Goal: Check status: Check status

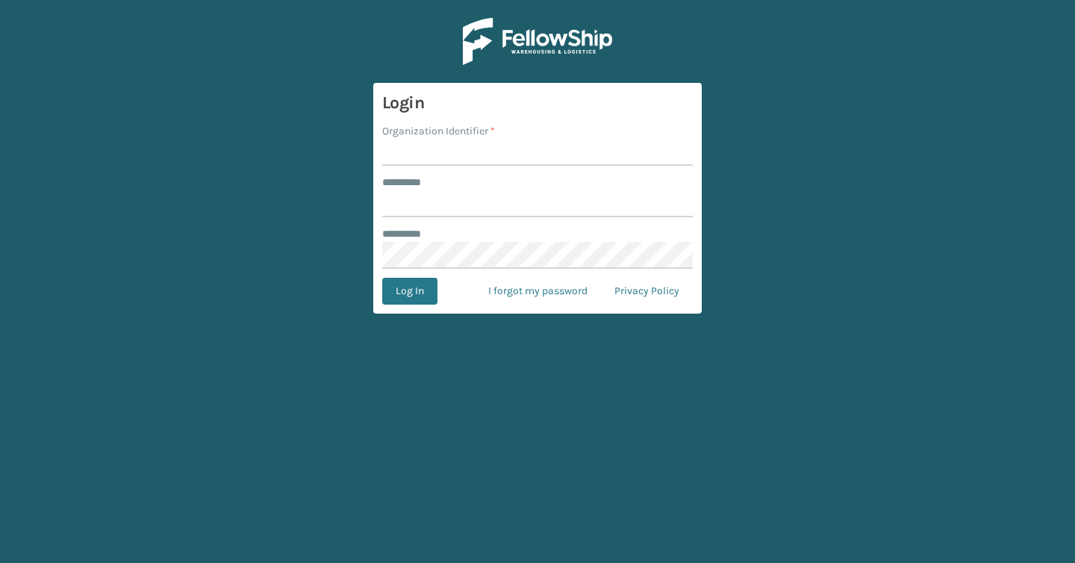
type input "*******"
click at [423, 153] on input "Organization Identifier *" at bounding box center [537, 152] width 311 height 27
type input "Brightech"
click at [406, 285] on button "Log In" at bounding box center [409, 291] width 55 height 27
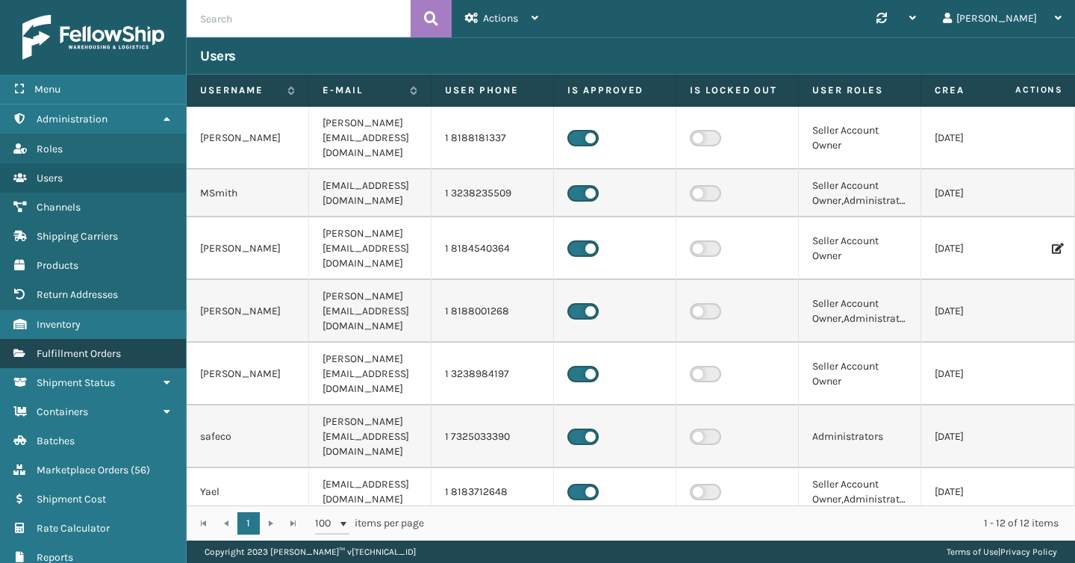
click at [106, 351] on span "Fulfillment Orders" at bounding box center [79, 353] width 84 height 13
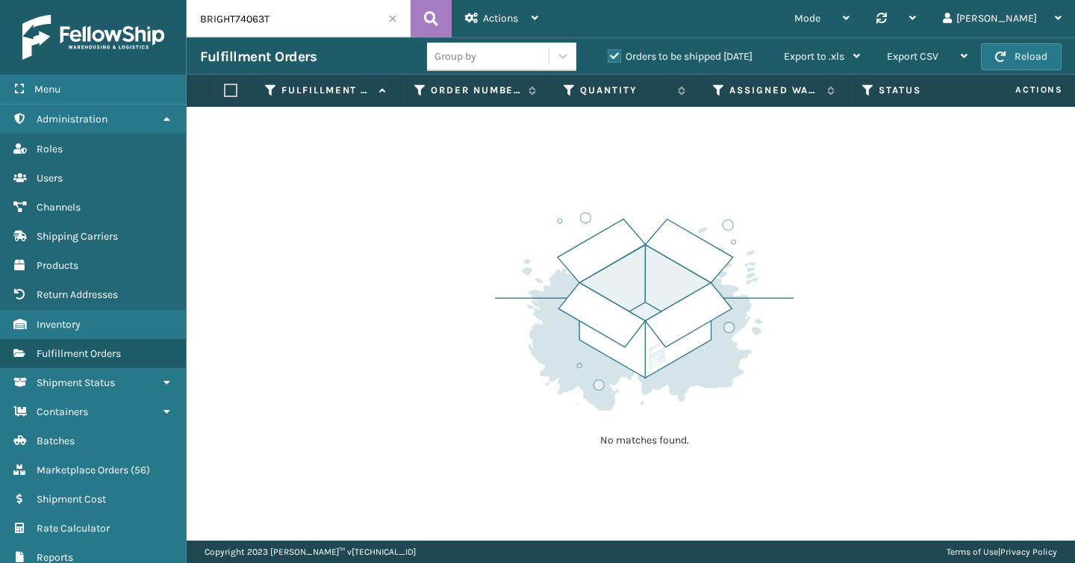
click at [270, 31] on input "BRIGHT74063T" at bounding box center [299, 18] width 224 height 37
paste input "297587762"
type input "297587762"
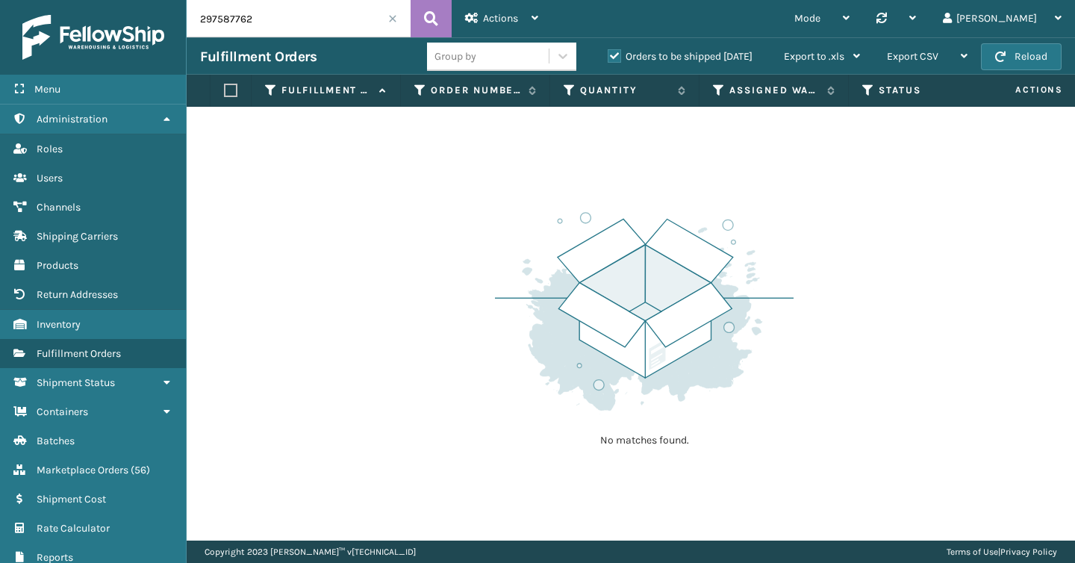
click at [614, 57] on label "Orders to be shipped [DATE]" at bounding box center [680, 56] width 145 height 13
click at [608, 57] on input "Orders to be shipped [DATE]" at bounding box center [608, 53] width 1 height 10
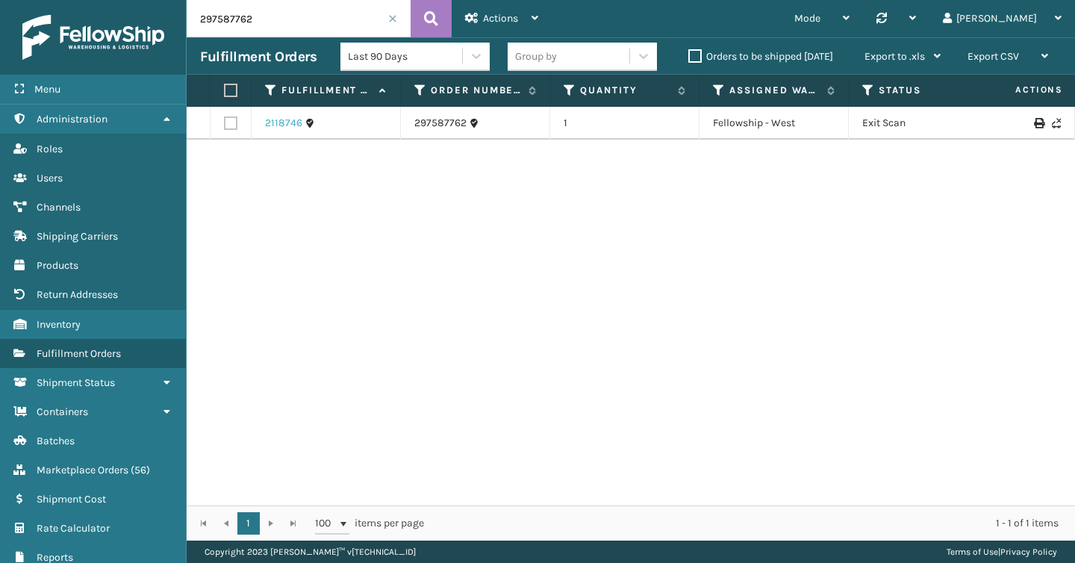
click at [293, 125] on link "2118746" at bounding box center [283, 123] width 37 height 15
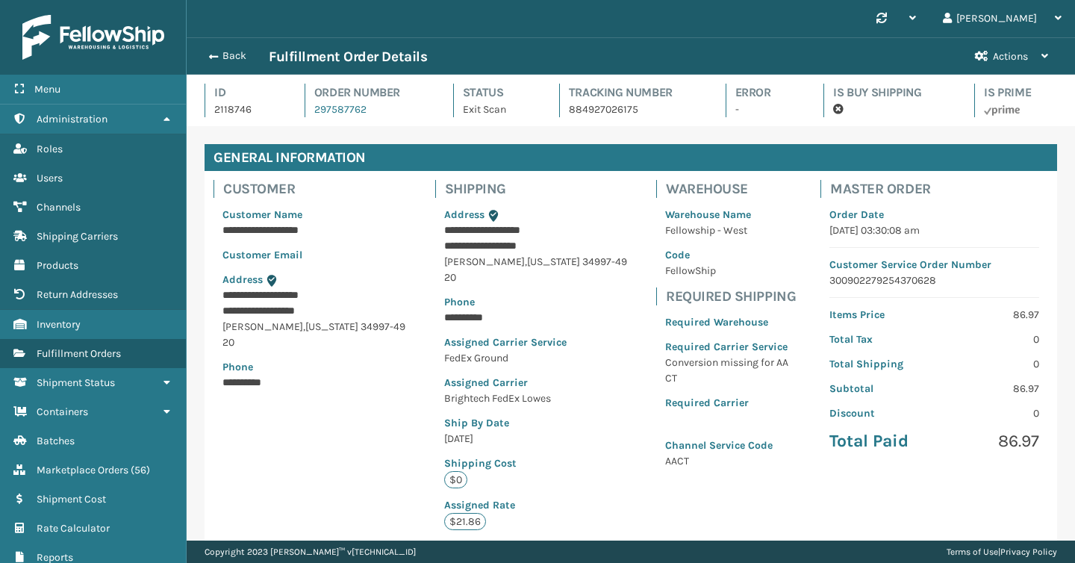
scroll to position [36, 888]
click at [226, 46] on div "Back Fulfillment Order Details Actions Never Shipped" at bounding box center [631, 55] width 888 height 37
click at [222, 51] on button "Back" at bounding box center [234, 55] width 69 height 13
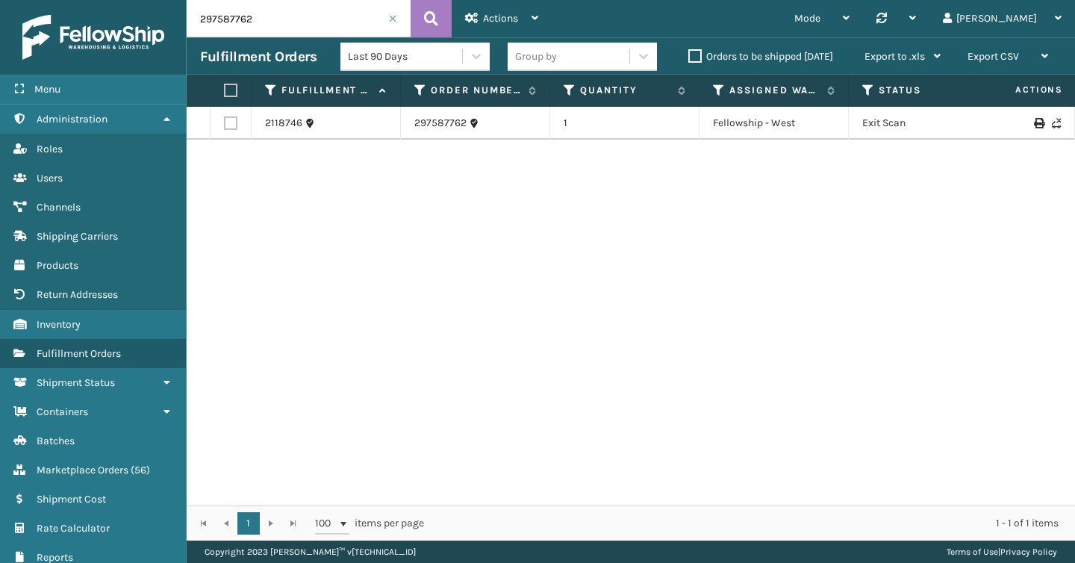
click at [272, 23] on input "297587762" at bounding box center [299, 18] width 224 height 37
paste input "672474"
type input "297672474"
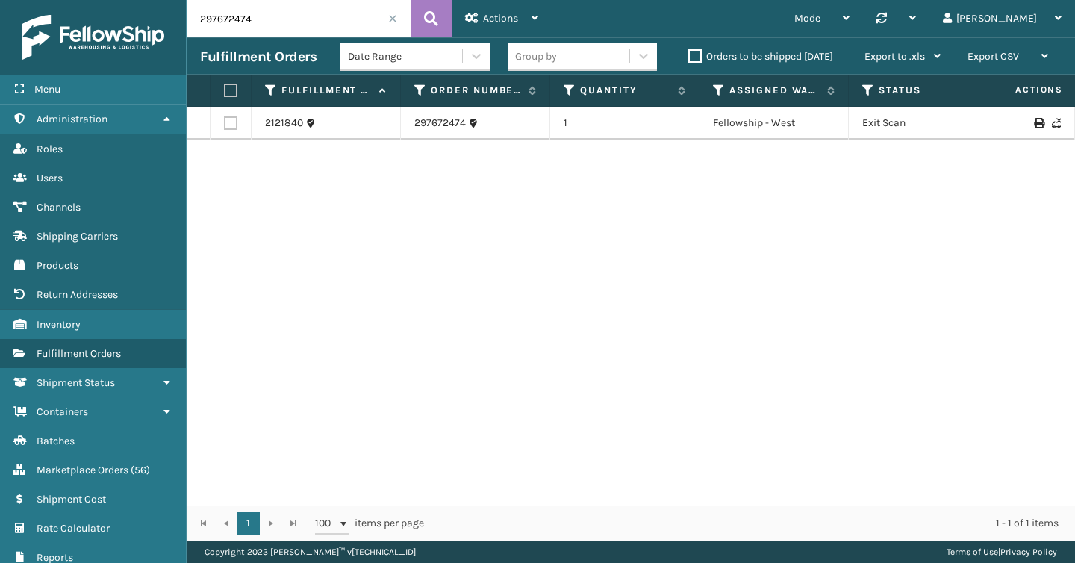
click at [279, 115] on td "2121840" at bounding box center [326, 123] width 149 height 33
click at [279, 117] on link "2121840" at bounding box center [284, 123] width 38 height 15
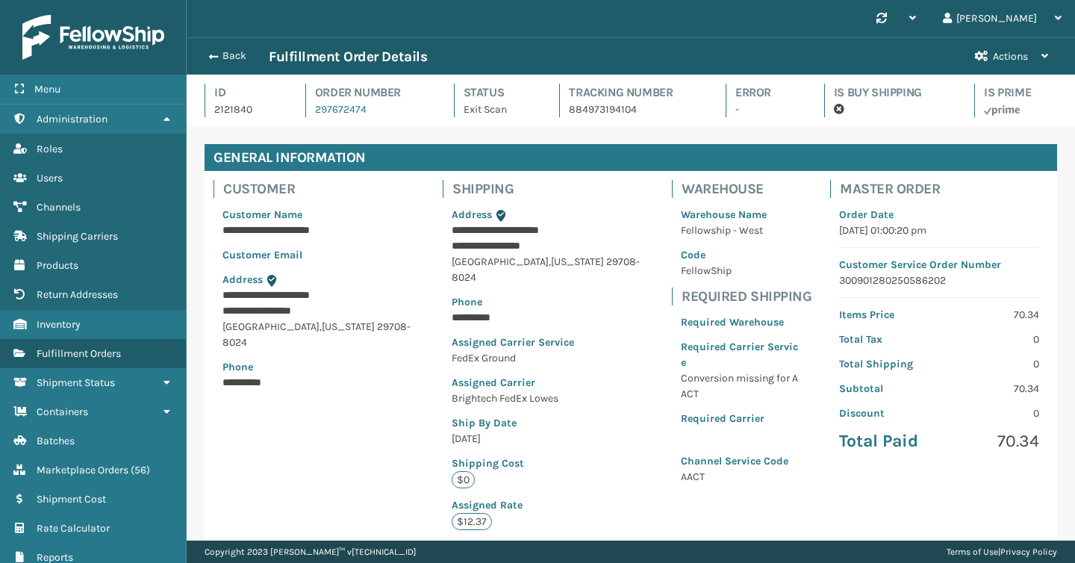
scroll to position [36, 888]
click at [221, 61] on button "Back" at bounding box center [234, 55] width 69 height 13
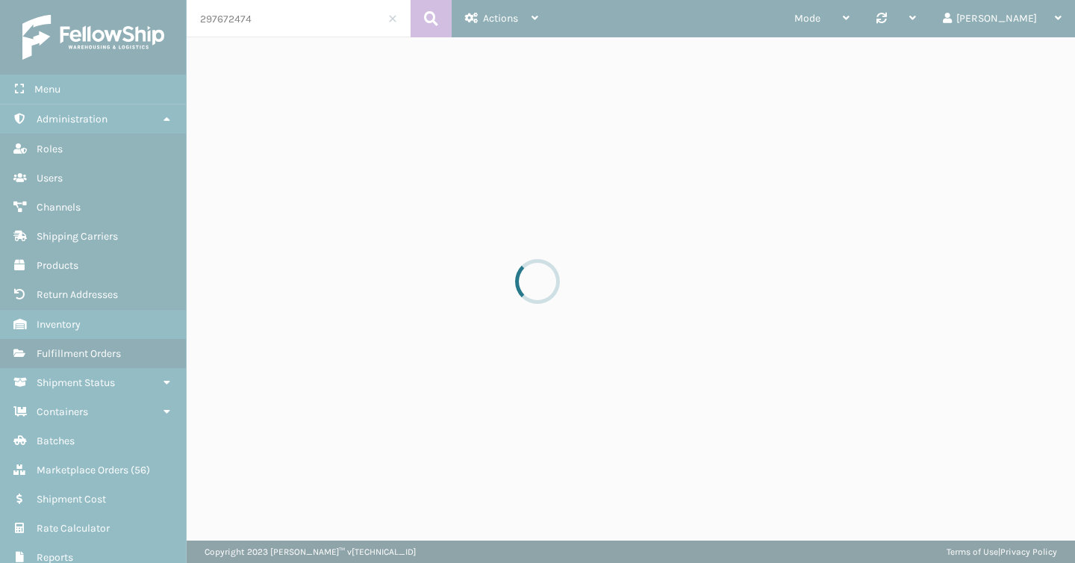
click at [237, 22] on div at bounding box center [537, 281] width 1075 height 563
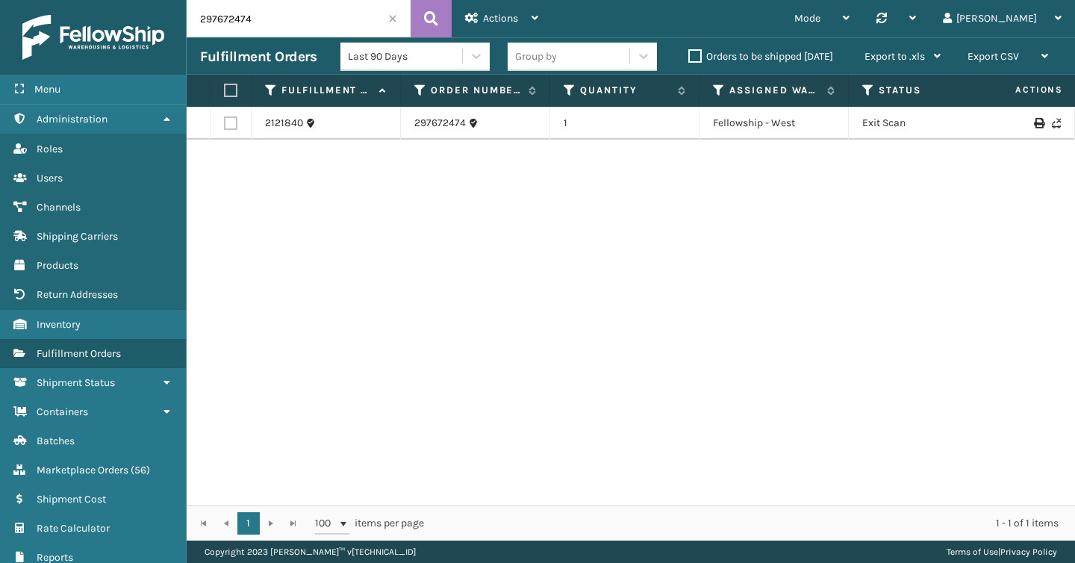
click at [237, 22] on input "297672474" at bounding box center [299, 18] width 224 height 37
paste input "31660"
type input "297631660"
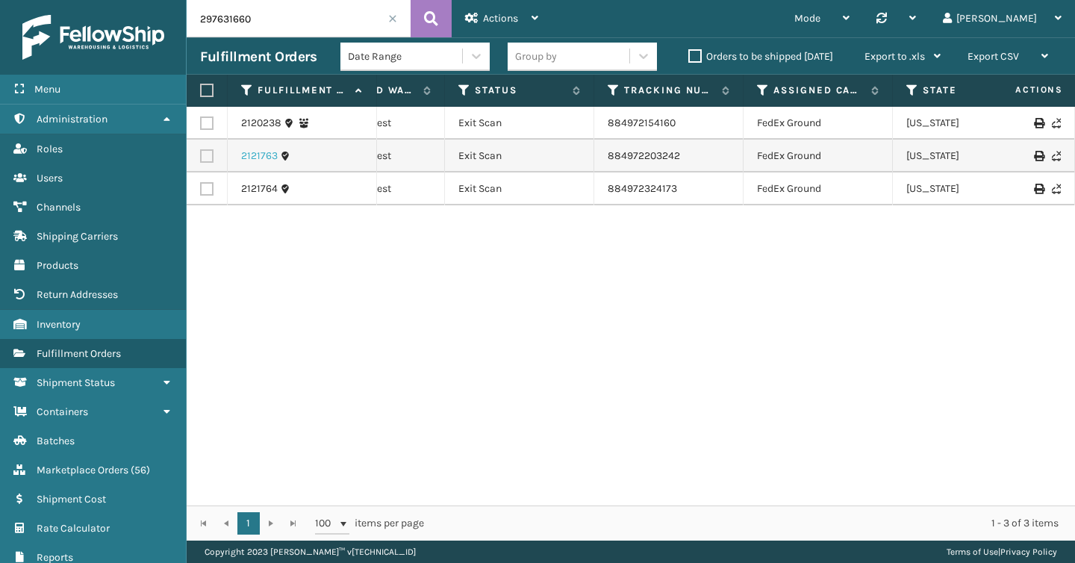
click at [268, 156] on link "2121763" at bounding box center [259, 156] width 37 height 15
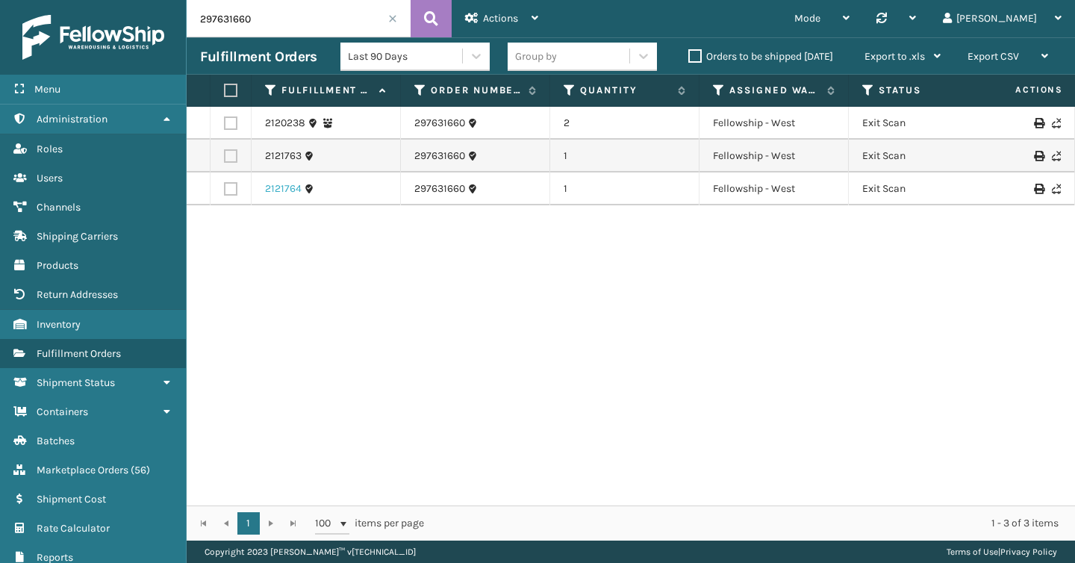
click at [268, 190] on link "2121764" at bounding box center [283, 188] width 37 height 15
click at [293, 119] on link "2120238" at bounding box center [285, 123] width 40 height 15
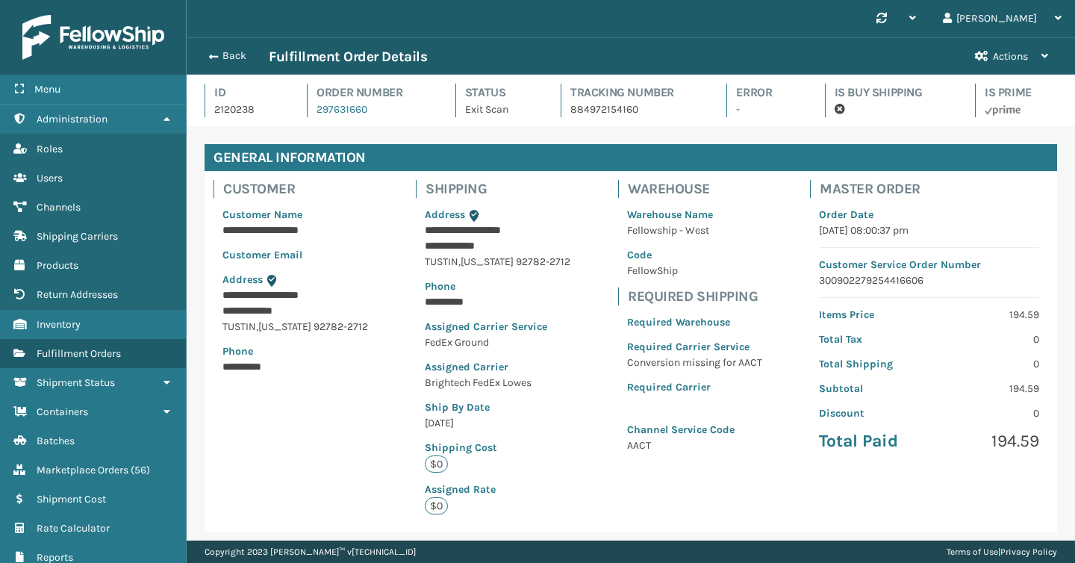
scroll to position [36, 888]
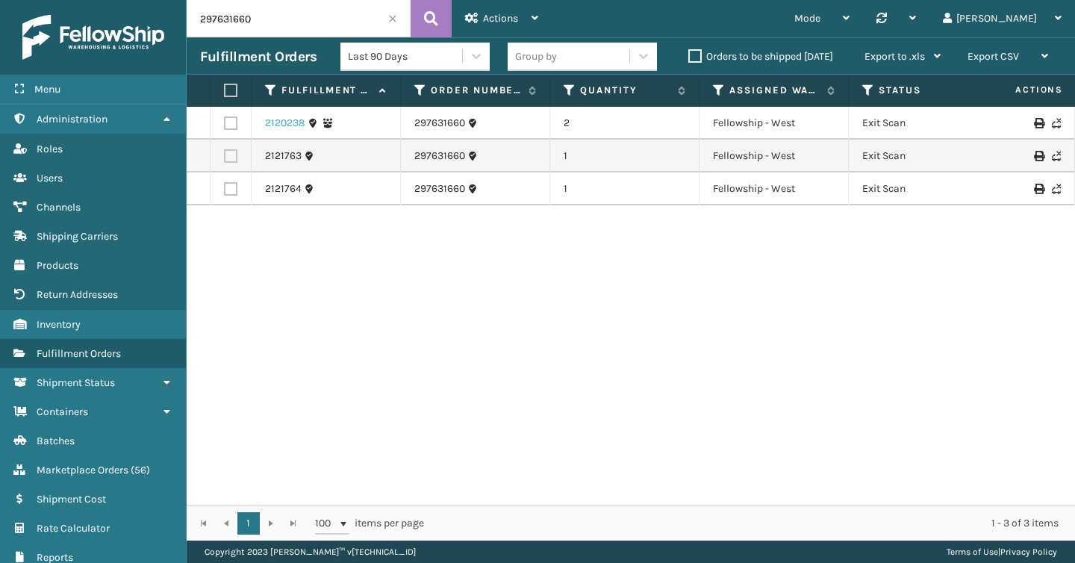
click at [290, 118] on link "2120238" at bounding box center [285, 123] width 40 height 15
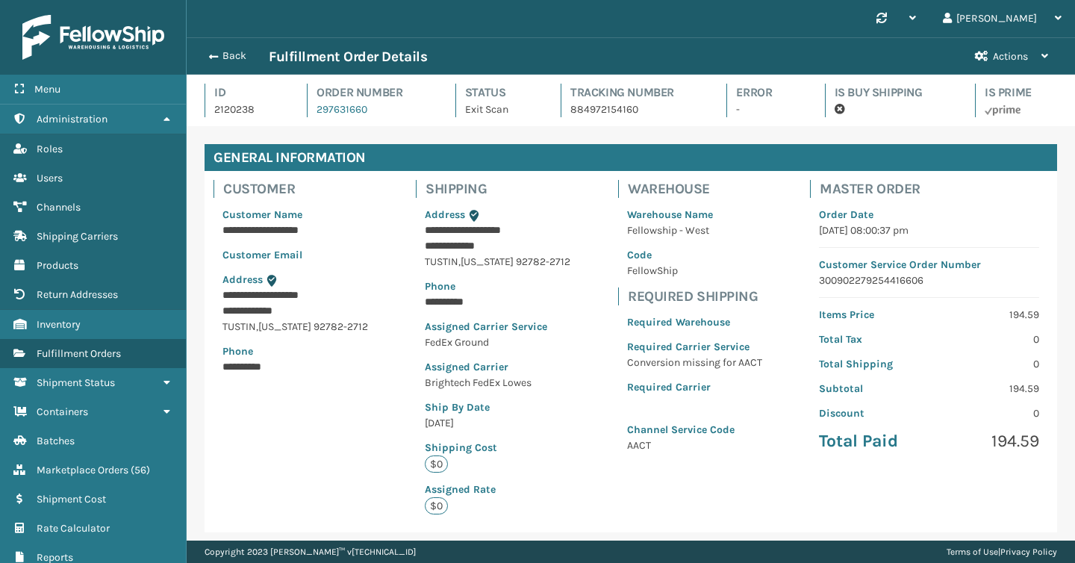
scroll to position [36, 888]
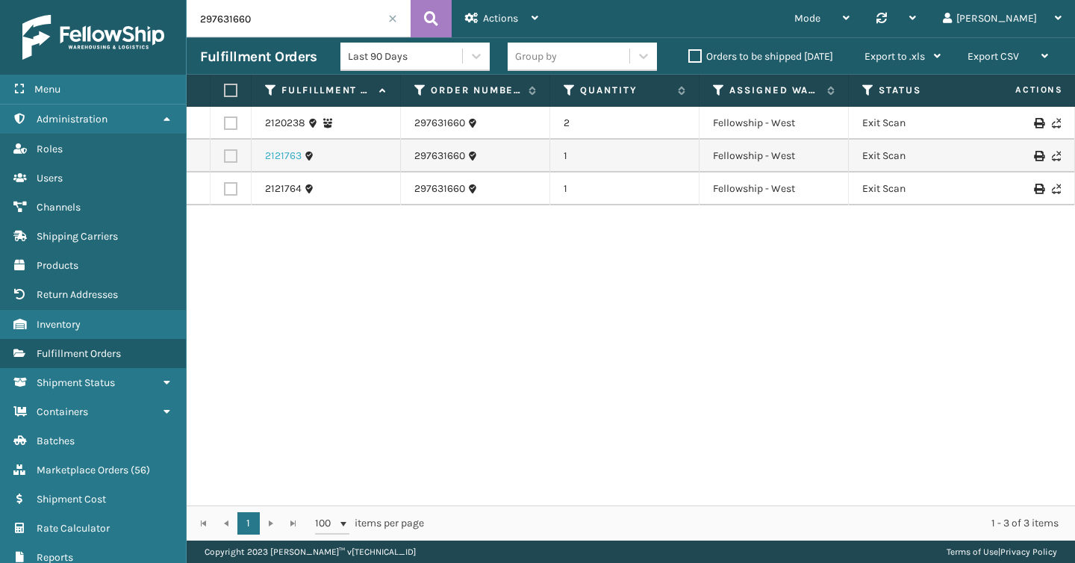
click at [269, 158] on link "2121763" at bounding box center [283, 156] width 37 height 15
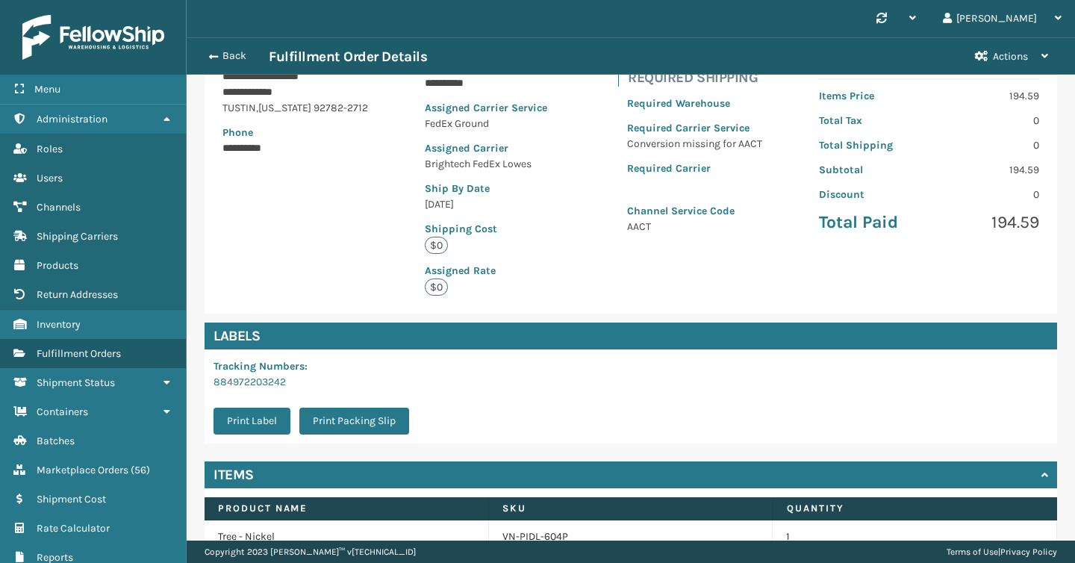
scroll to position [294, 0]
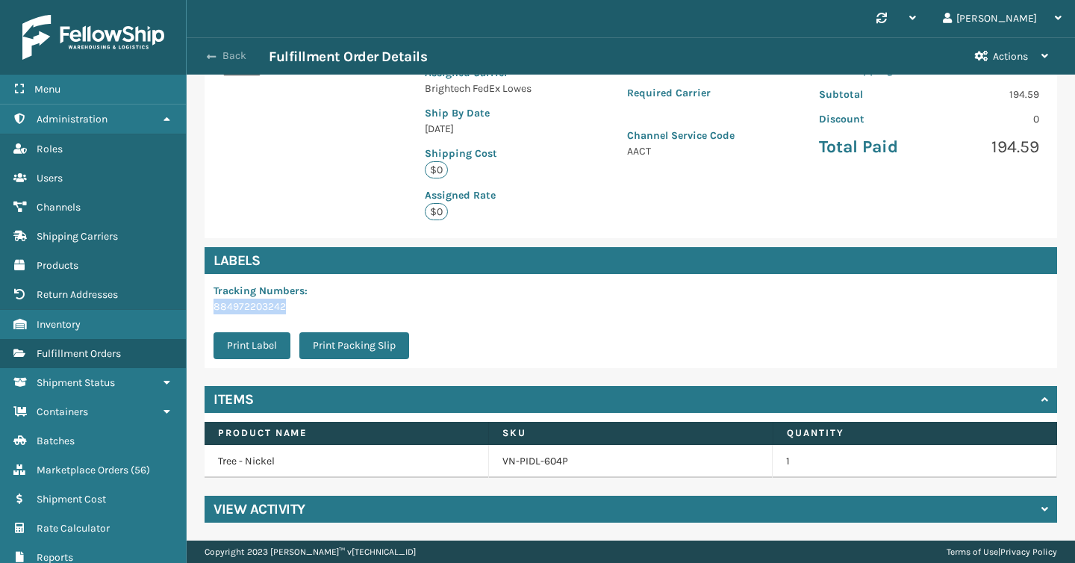
click at [231, 57] on button "Back" at bounding box center [234, 55] width 69 height 13
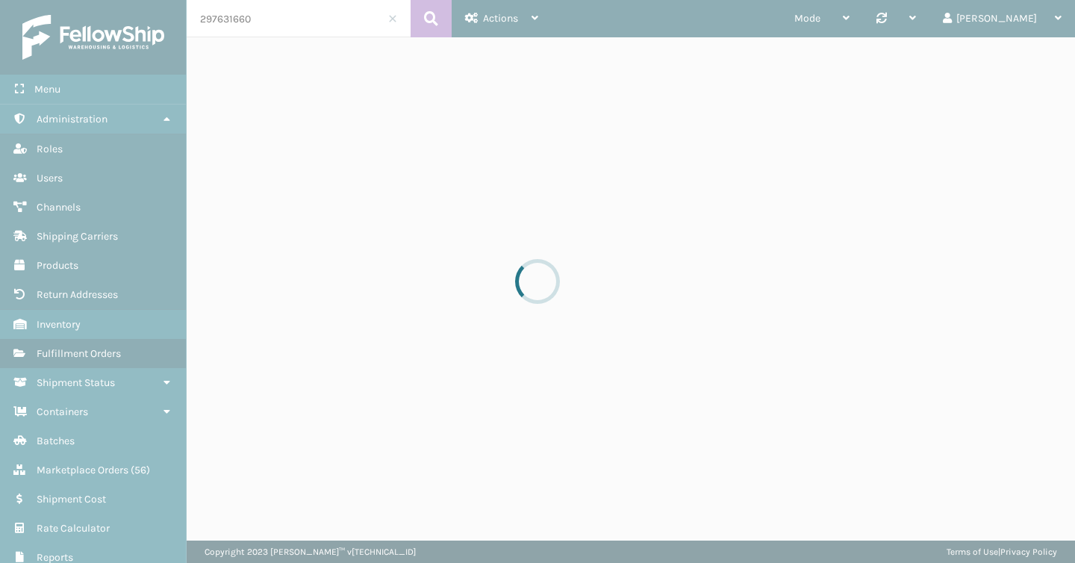
click at [256, 37] on div at bounding box center [537, 281] width 1075 height 563
click at [262, 27] on div at bounding box center [537, 281] width 1075 height 563
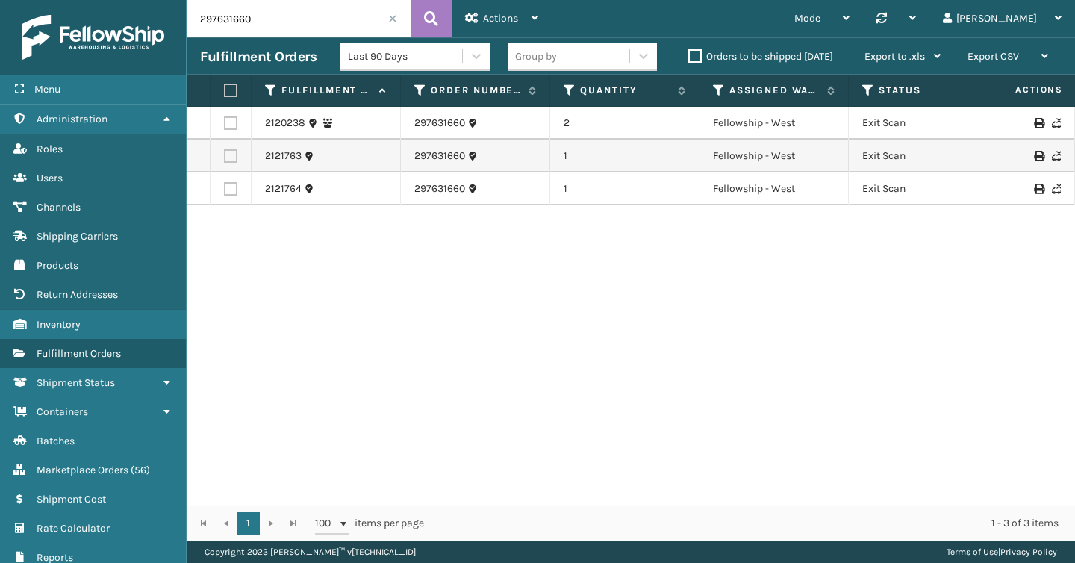
click at [262, 27] on input "297631660" at bounding box center [299, 18] width 224 height 37
paste input "705944"
type input "297705944"
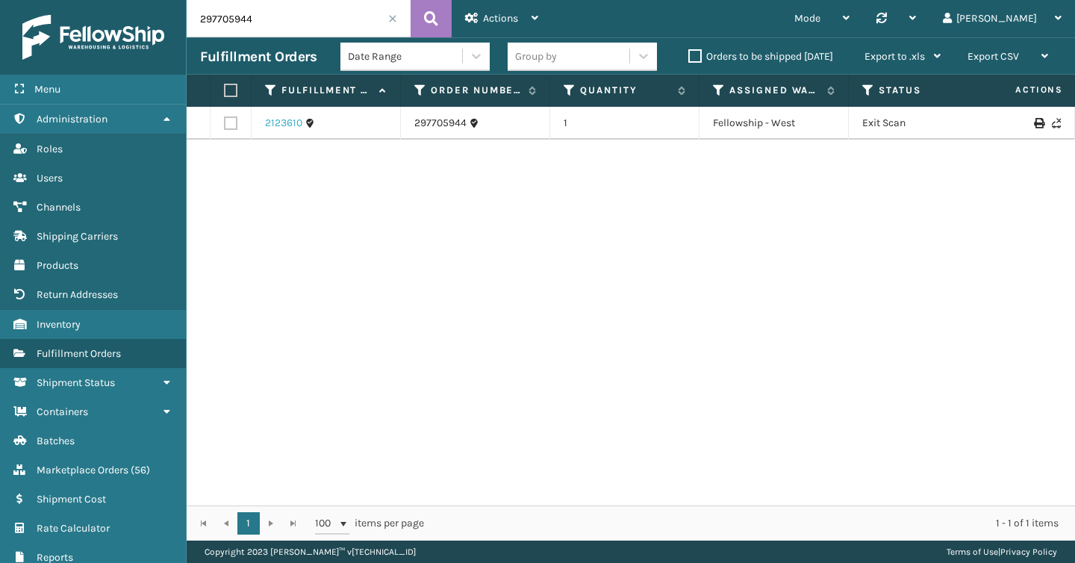
click at [284, 125] on link "2123610" at bounding box center [283, 123] width 37 height 15
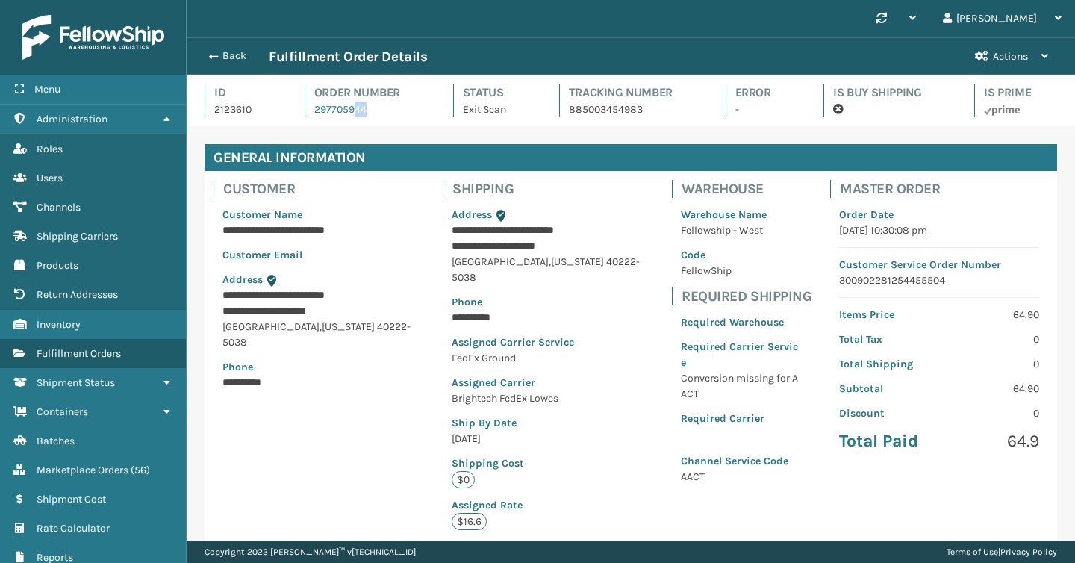
drag, startPoint x: 353, startPoint y: 102, endPoint x: 383, endPoint y: 110, distance: 31.2
click at [383, 110] on div "Order Number 297705944" at bounding box center [366, 101] width 122 height 34
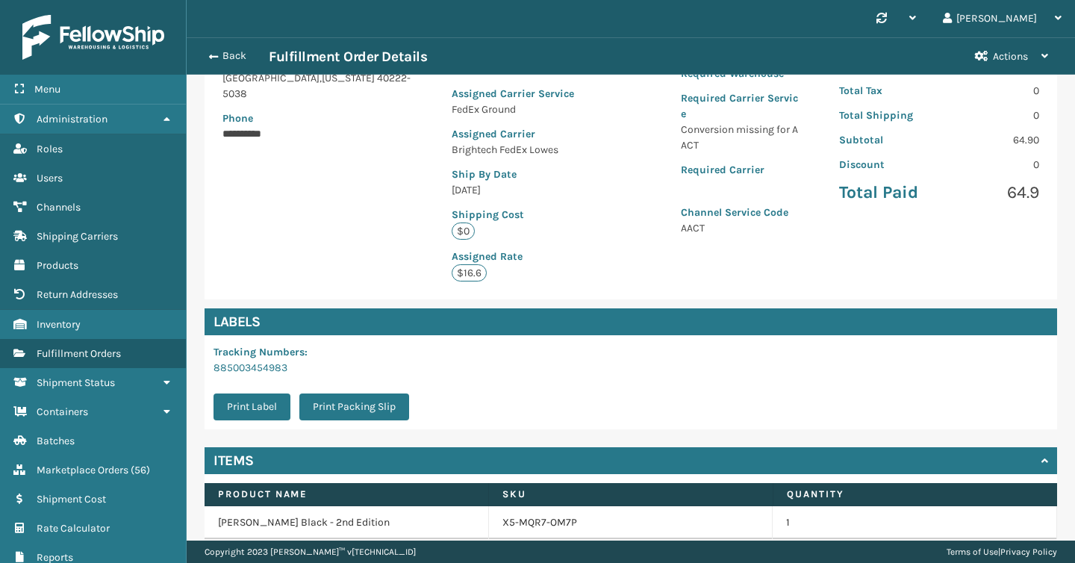
scroll to position [294, 0]
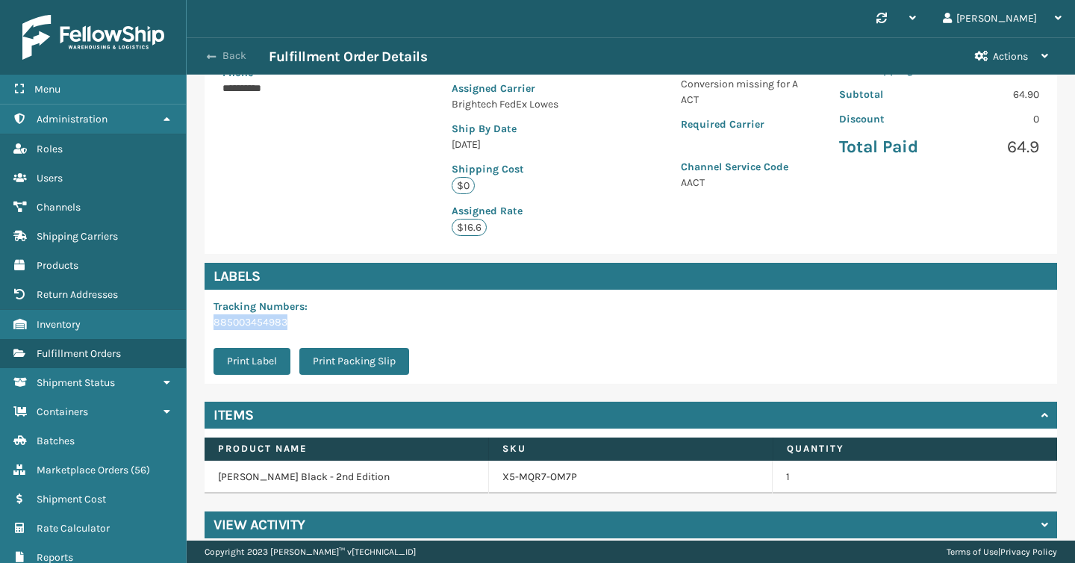
click at [227, 61] on button "Back" at bounding box center [234, 55] width 69 height 13
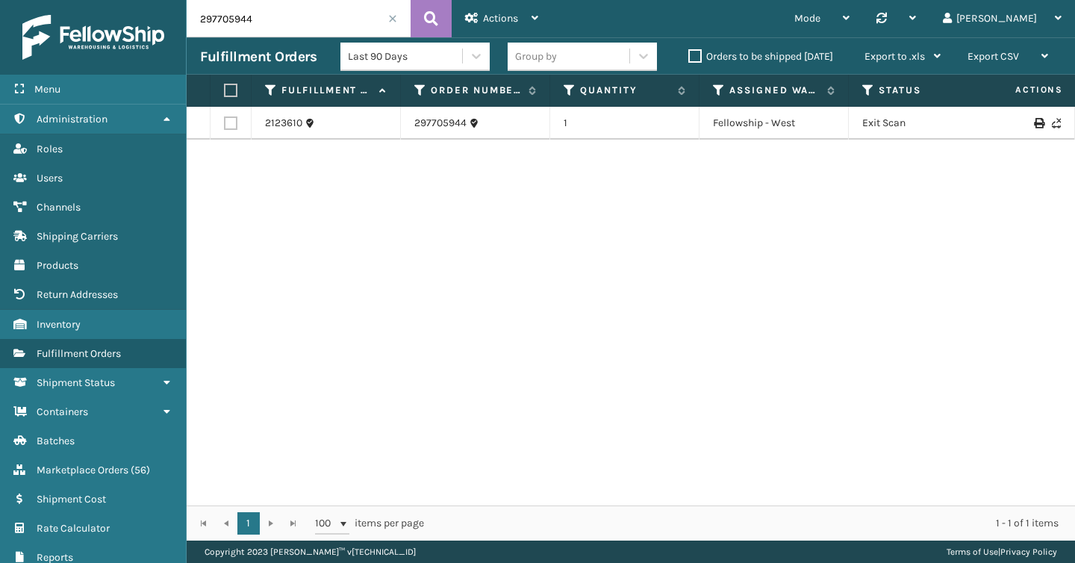
click at [296, 18] on input "297705944" at bounding box center [299, 18] width 224 height 37
paste input "CS614845128"
type input "CS614845128"
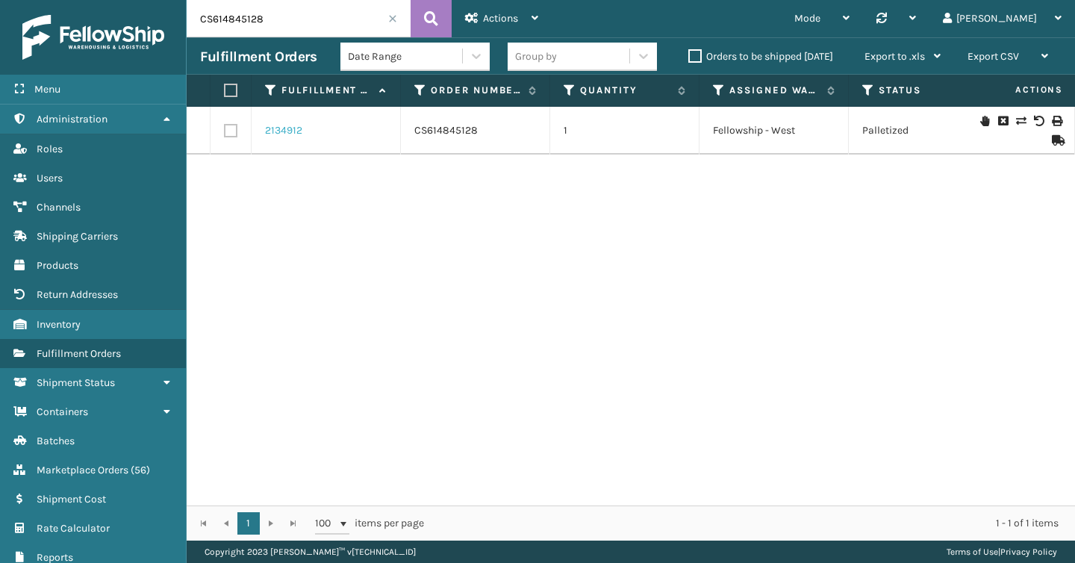
click at [292, 127] on link "2134912" at bounding box center [283, 130] width 37 height 15
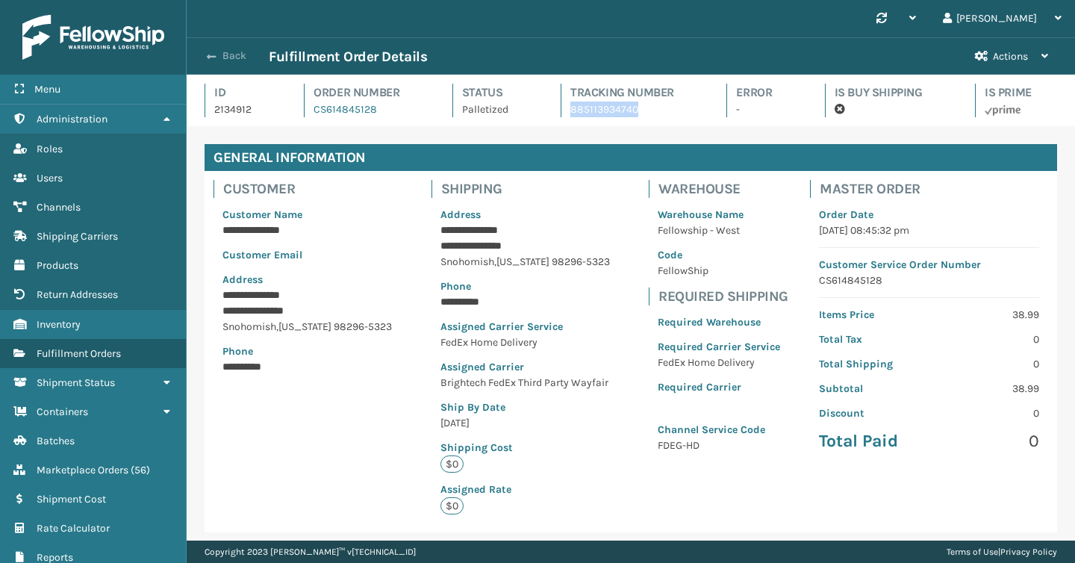
click at [231, 54] on button "Back" at bounding box center [234, 55] width 69 height 13
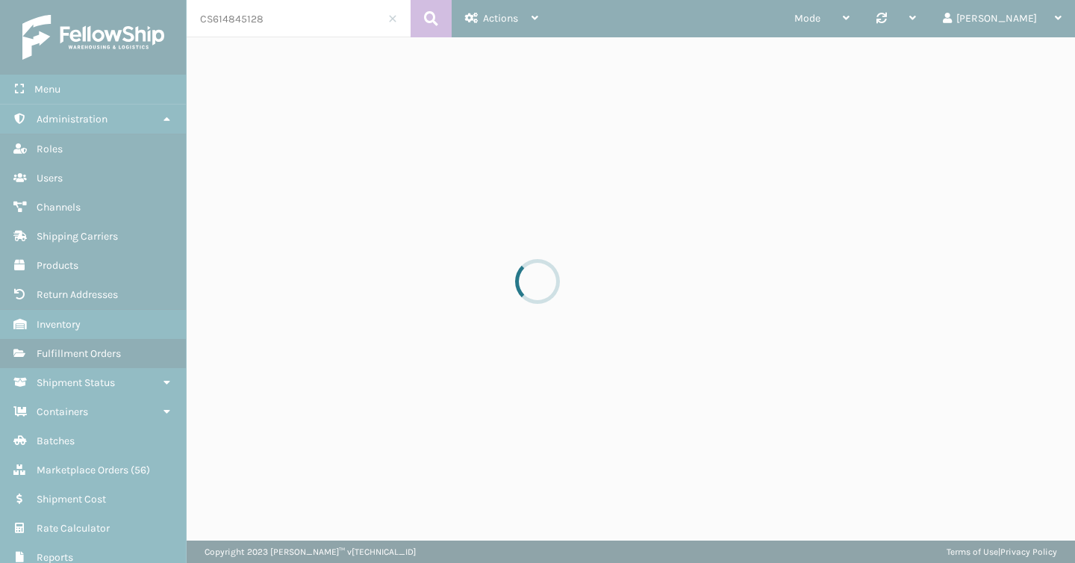
click at [247, 13] on div at bounding box center [537, 281] width 1075 height 563
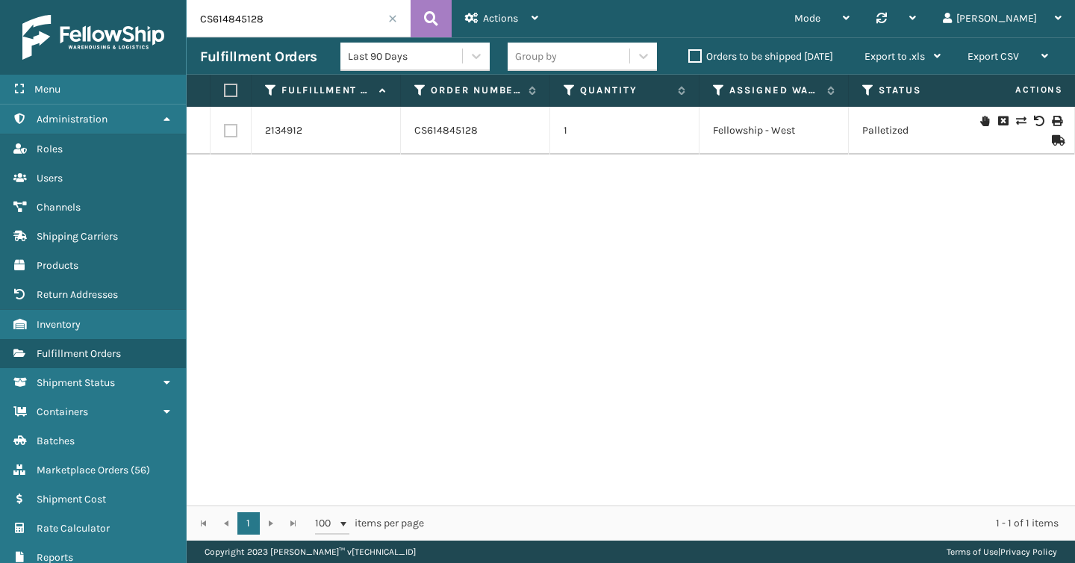
click at [247, 13] on input "CS614845128" at bounding box center [299, 18] width 224 height 37
paste input "297996387"
type input "297996387"
click at [286, 125] on link "2134532" at bounding box center [285, 130] width 40 height 15
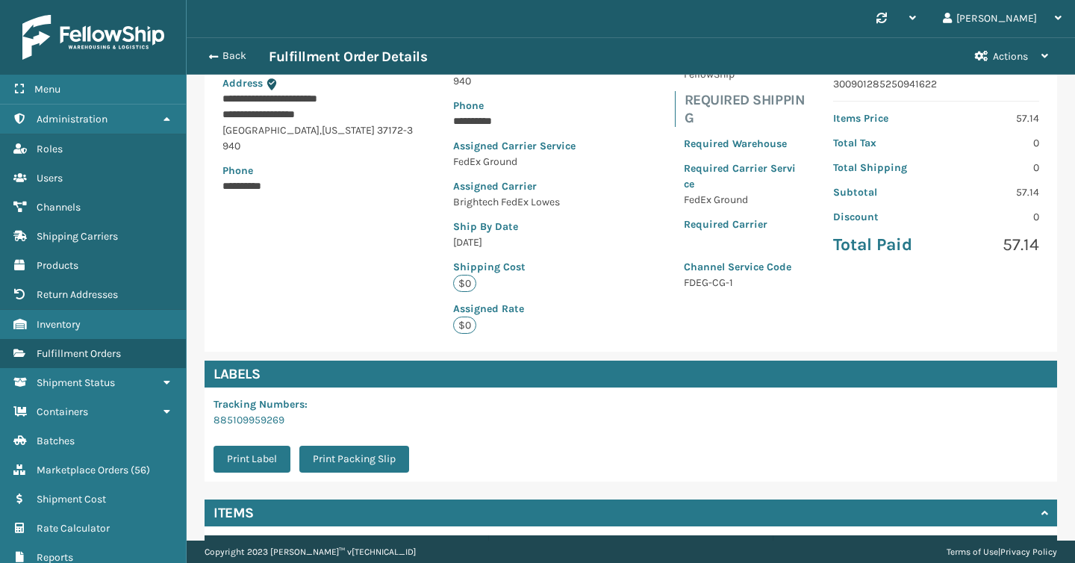
scroll to position [337, 0]
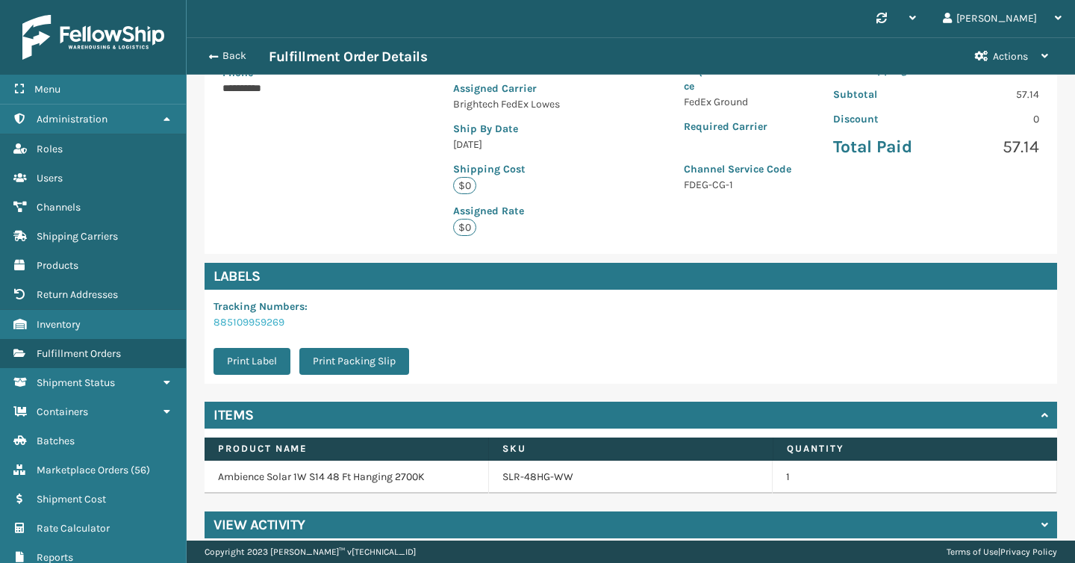
click at [260, 316] on link "885109959269" at bounding box center [249, 322] width 71 height 13
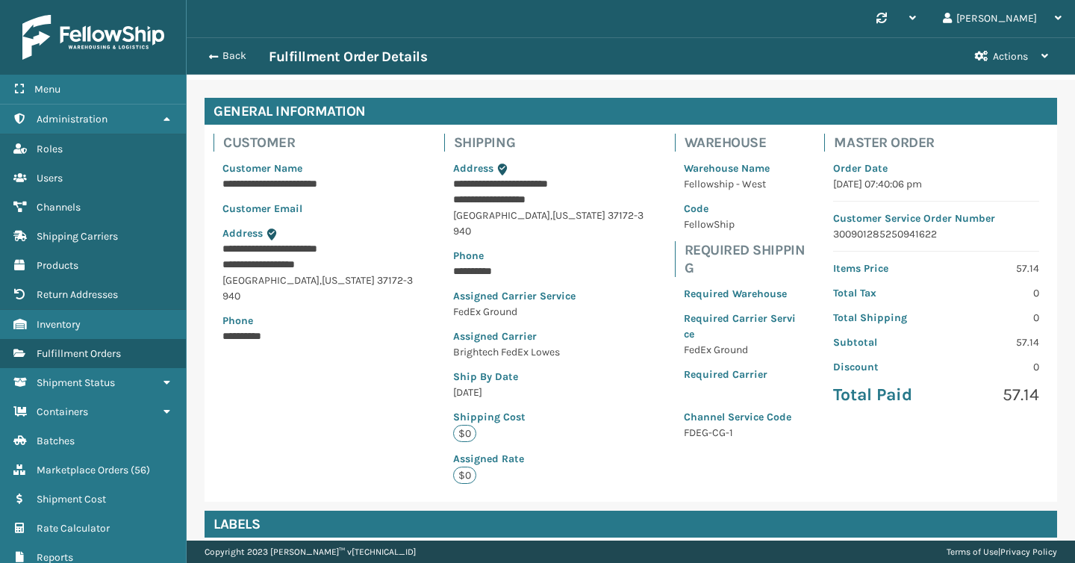
scroll to position [0, 0]
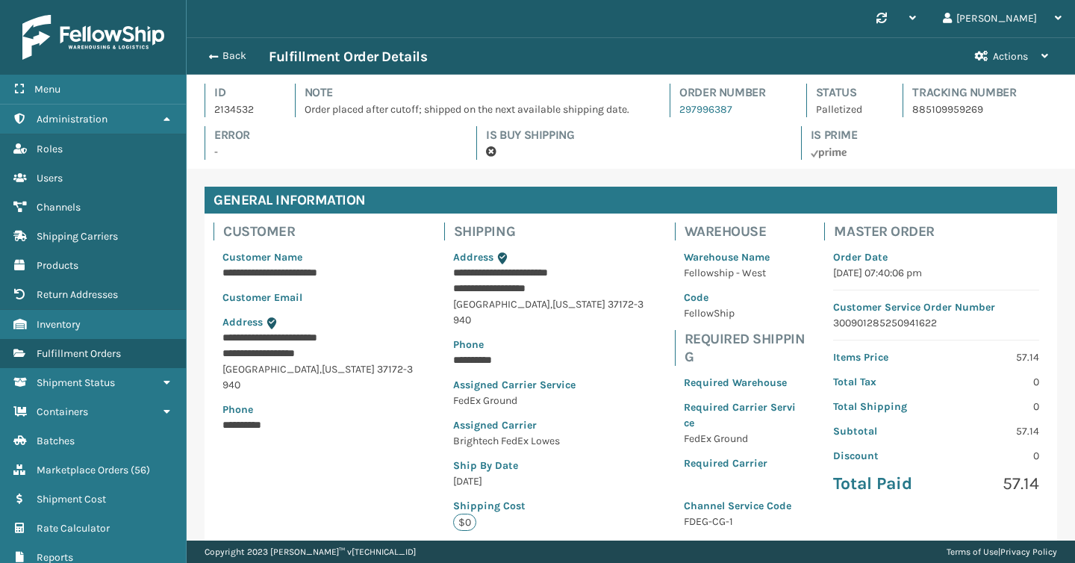
click at [230, 108] on p "2134532" at bounding box center [241, 110] width 54 height 16
click at [220, 54] on button "Back" at bounding box center [234, 55] width 69 height 13
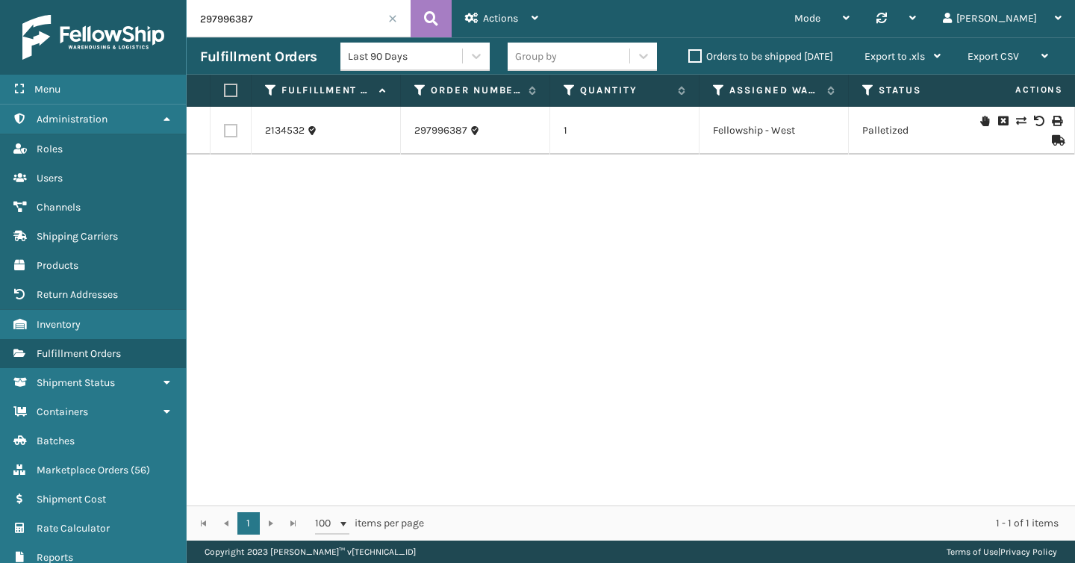
click at [980, 116] on icon at bounding box center [984, 121] width 9 height 10
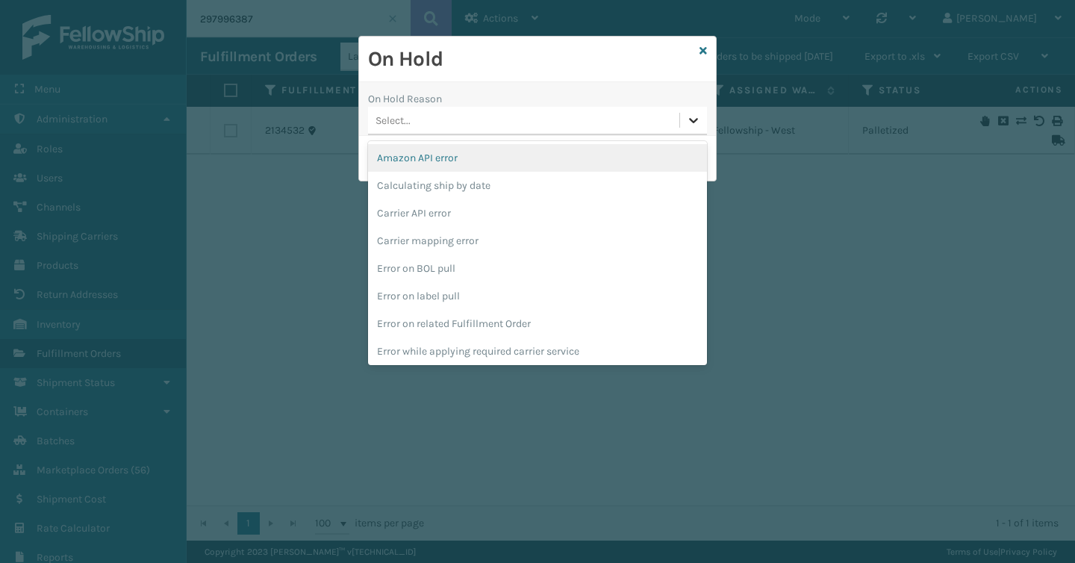
click at [692, 119] on icon at bounding box center [693, 120] width 15 height 15
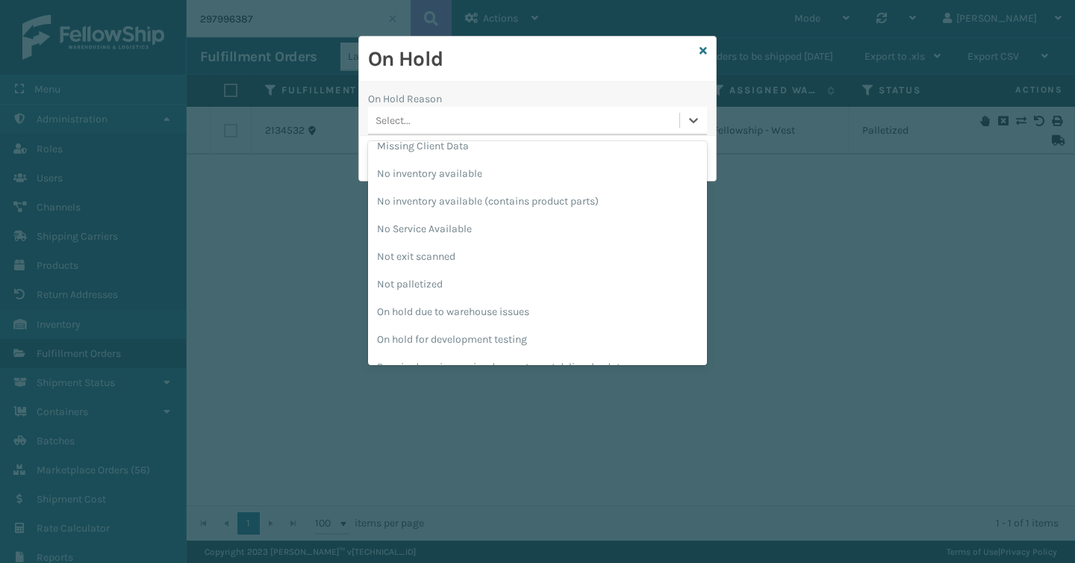
scroll to position [417, 0]
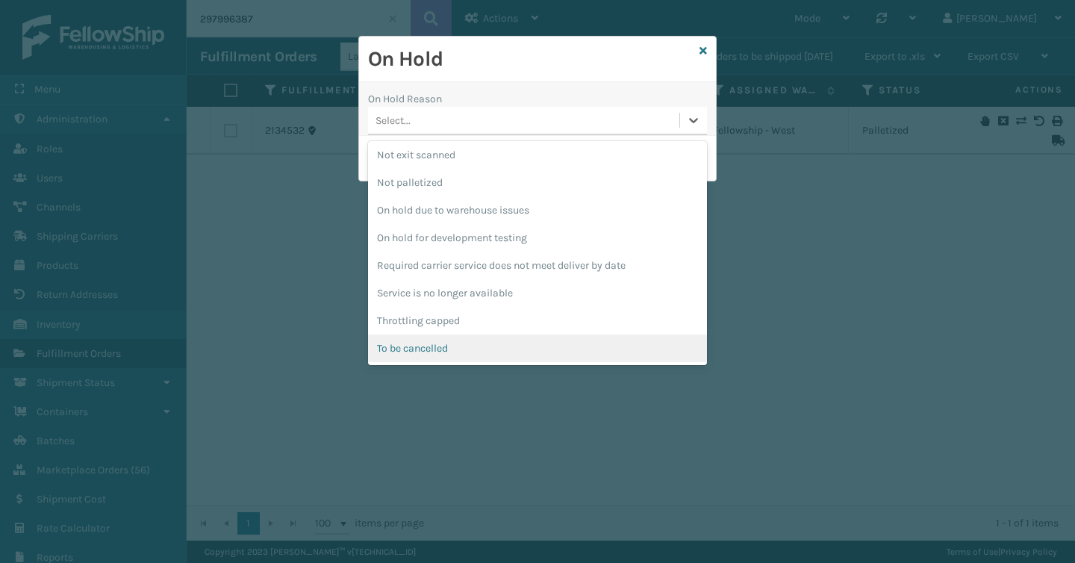
click at [539, 338] on div "To be cancelled" at bounding box center [537, 348] width 339 height 28
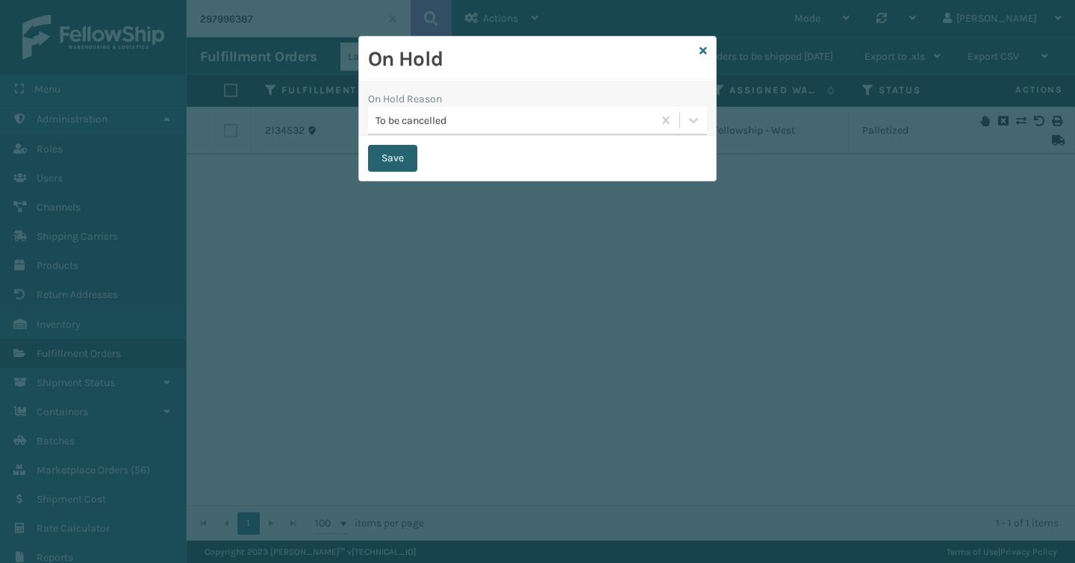
click at [405, 155] on button "Save" at bounding box center [392, 158] width 49 height 27
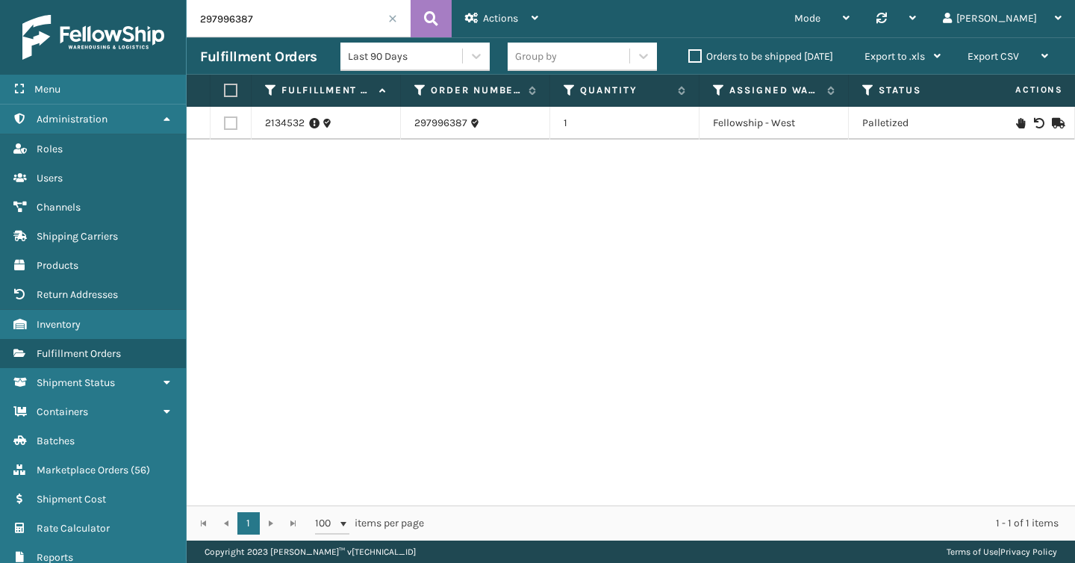
click at [295, 27] on input "297996387" at bounding box center [299, 18] width 224 height 37
click at [295, 14] on input "297996387" at bounding box center [299, 18] width 224 height 37
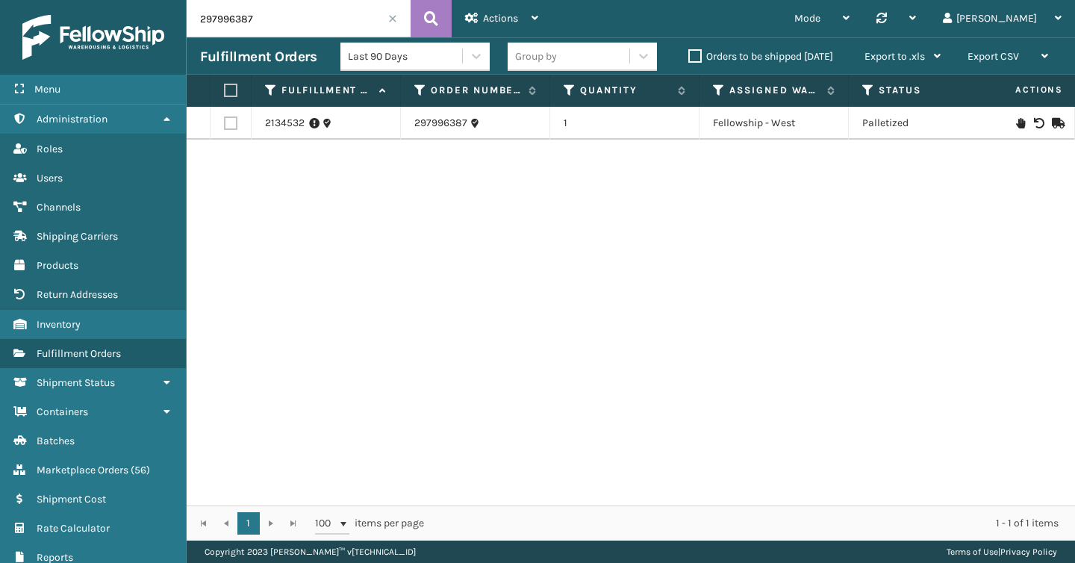
click at [295, 14] on input "297996387" at bounding box center [299, 18] width 224 height 37
paste input "CS614517225"
type input "CS614517225"
